Goal: Information Seeking & Learning: Learn about a topic

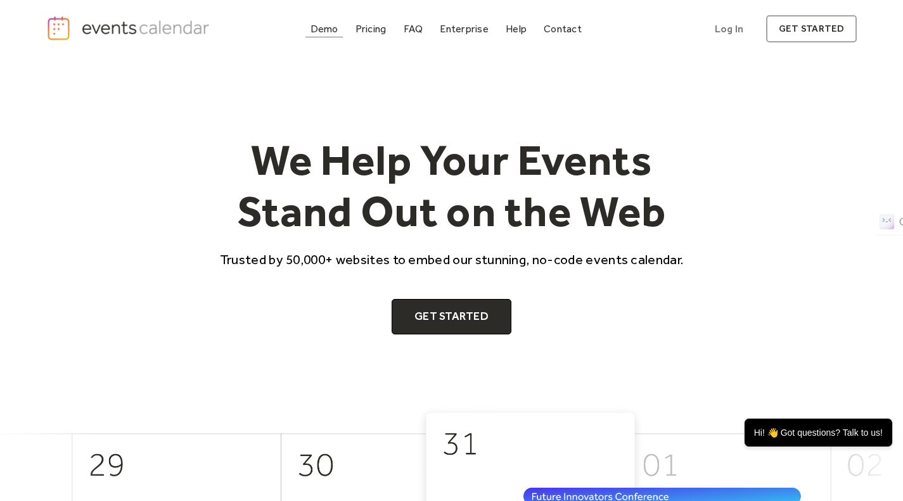
click at [335, 27] on div "Demo" at bounding box center [325, 28] width 28 height 7
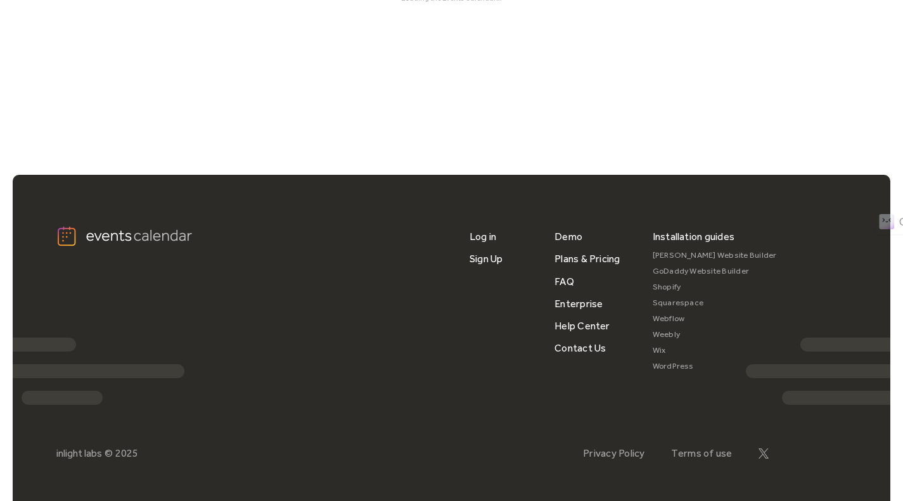
scroll to position [272, 0]
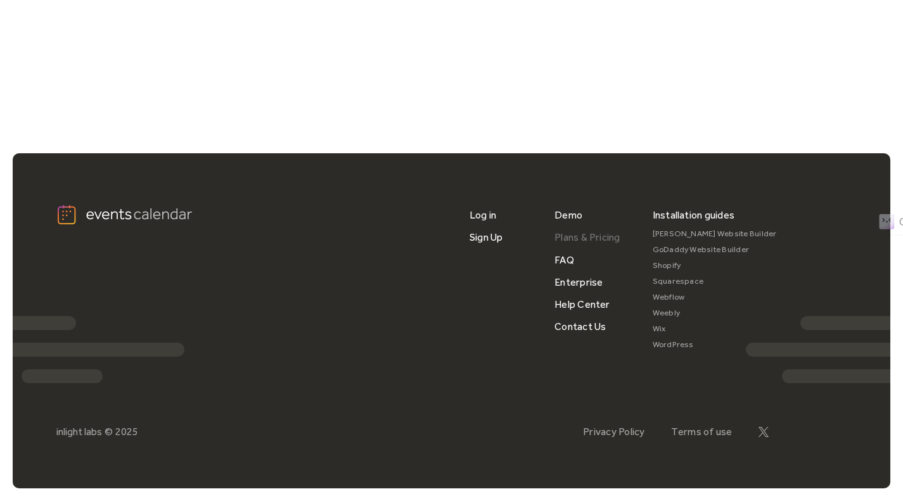
click at [584, 230] on link "Plans & Pricing" at bounding box center [588, 237] width 66 height 22
